Goal: Find specific page/section: Find specific page/section

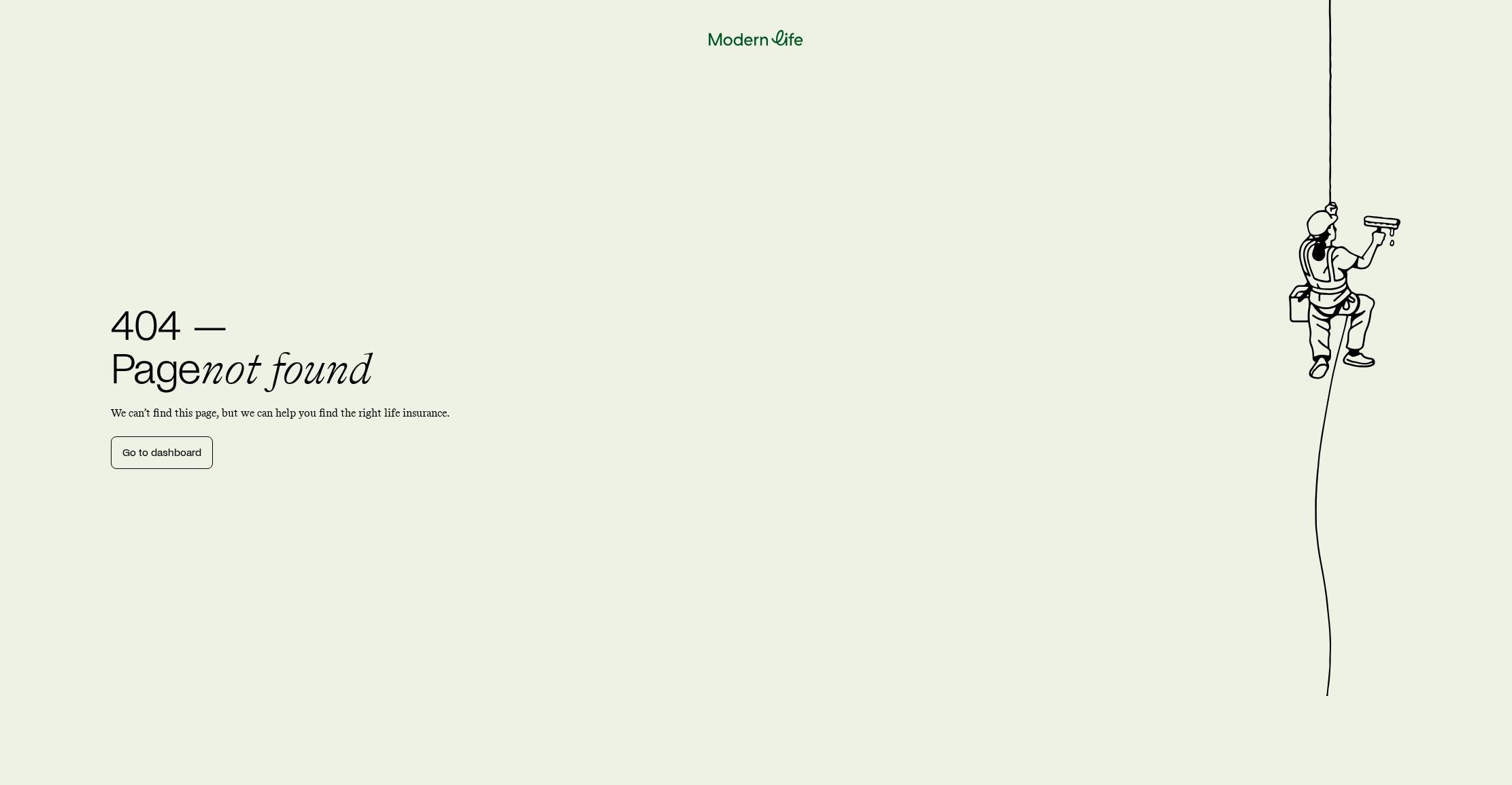
click at [747, 37] on icon at bounding box center [756, 38] width 95 height 16
click at [746, 39] on icon at bounding box center [756, 38] width 95 height 16
